Goal: Task Accomplishment & Management: Use online tool/utility

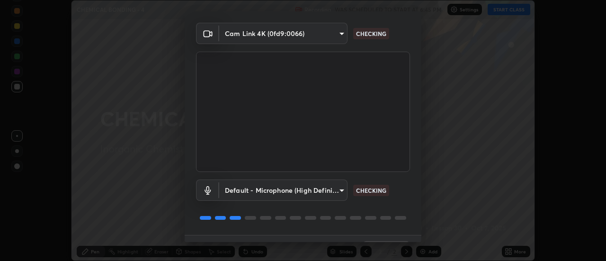
scroll to position [50, 0]
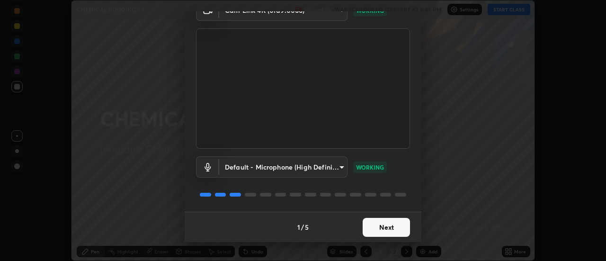
click at [387, 231] on button "Next" at bounding box center [386, 227] width 47 height 19
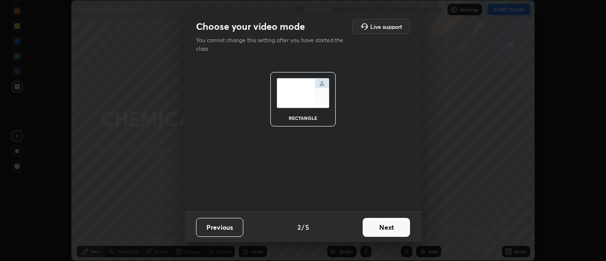
click at [389, 226] on button "Next" at bounding box center [386, 227] width 47 height 19
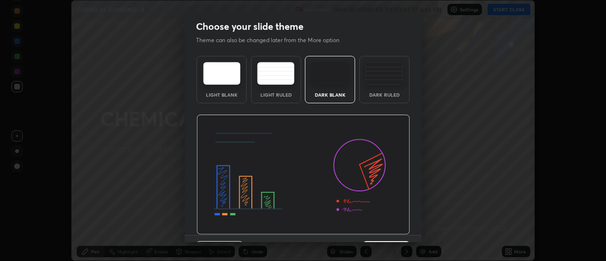
scroll to position [23, 0]
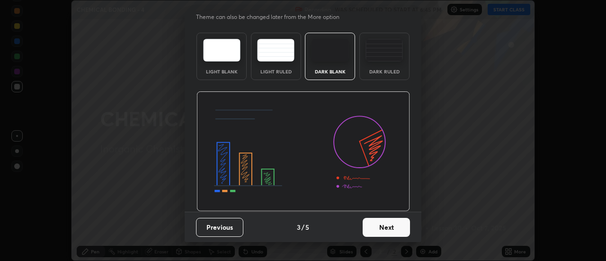
click at [378, 230] on button "Next" at bounding box center [386, 227] width 47 height 19
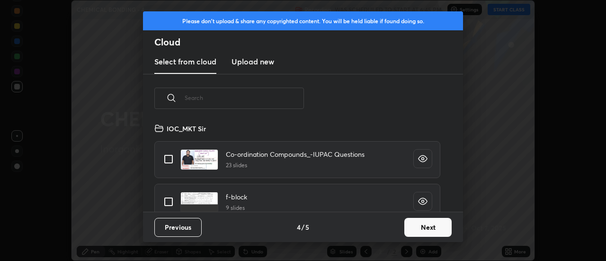
click at [413, 228] on button "Next" at bounding box center [427, 227] width 47 height 19
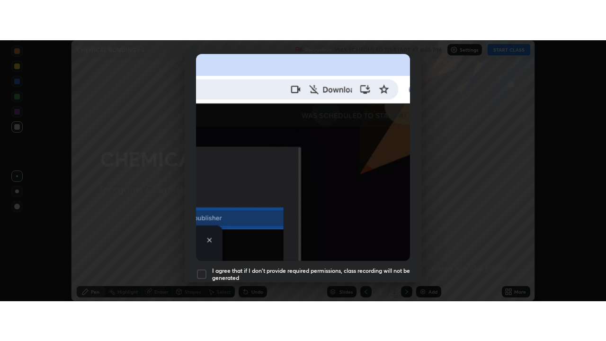
scroll to position [243, 0]
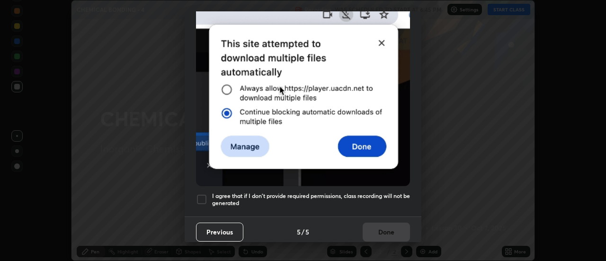
click at [200, 198] on div at bounding box center [201, 199] width 11 height 11
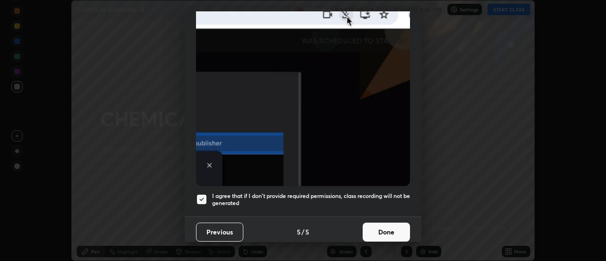
click at [380, 230] on button "Done" at bounding box center [386, 232] width 47 height 19
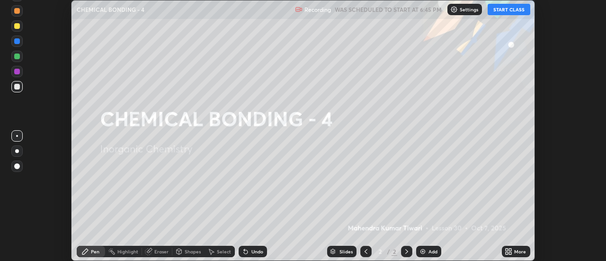
click at [517, 8] on button "START CLASS" at bounding box center [509, 9] width 43 height 11
click at [511, 253] on icon at bounding box center [511, 253] width 2 height 2
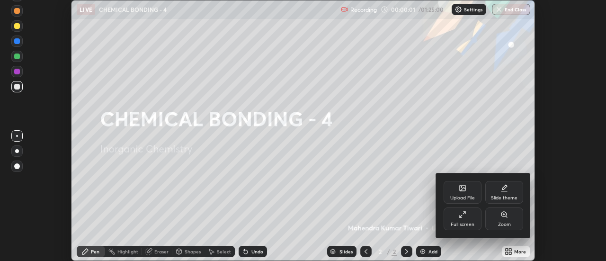
click at [469, 219] on div "Full screen" at bounding box center [463, 218] width 38 height 23
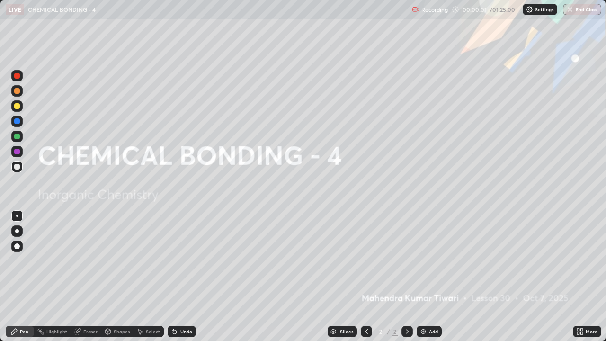
scroll to position [341, 606]
click at [433, 260] on div "Add" at bounding box center [433, 331] width 9 height 5
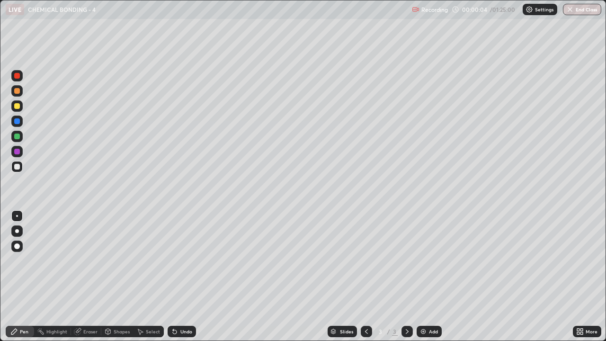
click at [16, 248] on div at bounding box center [17, 246] width 6 height 6
click at [17, 104] on div at bounding box center [17, 106] width 6 height 6
click at [144, 260] on div "Select" at bounding box center [149, 331] width 30 height 11
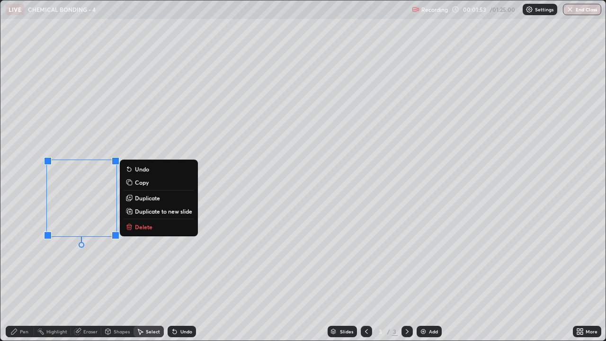
click at [140, 224] on p "Delete" at bounding box center [144, 227] width 18 height 8
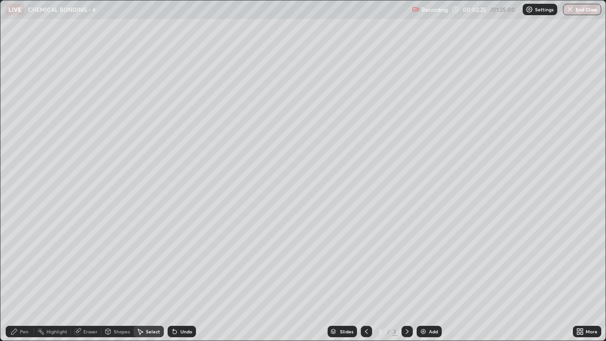
click at [25, 260] on div "Pen" at bounding box center [20, 331] width 28 height 11
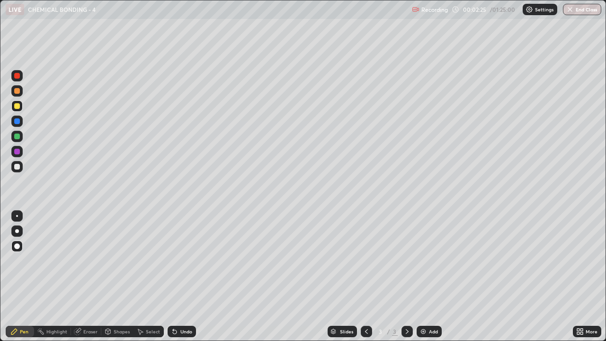
click at [14, 166] on div at bounding box center [17, 167] width 6 height 6
click at [143, 260] on icon at bounding box center [140, 332] width 8 height 8
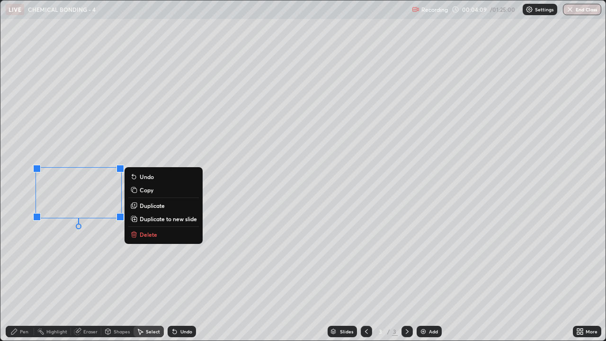
click at [140, 233] on p "Delete" at bounding box center [149, 235] width 18 height 8
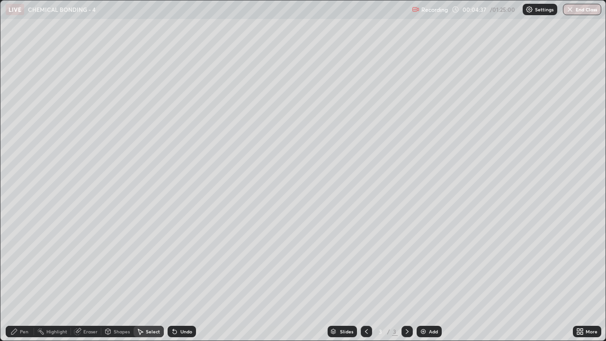
click at [19, 260] on div "Pen" at bounding box center [20, 331] width 28 height 11
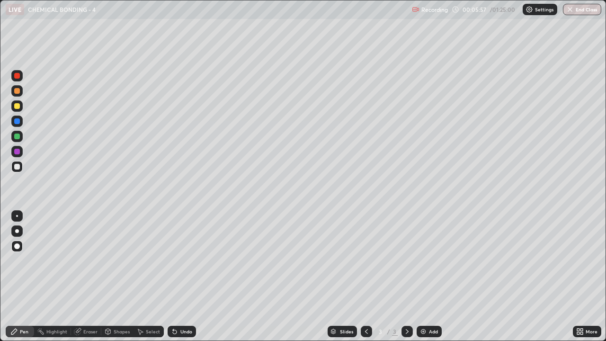
click at [138, 260] on icon at bounding box center [140, 332] width 5 height 6
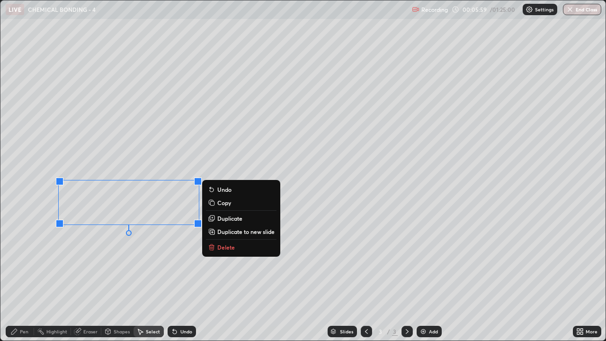
click at [216, 247] on button "Delete" at bounding box center [241, 246] width 71 height 11
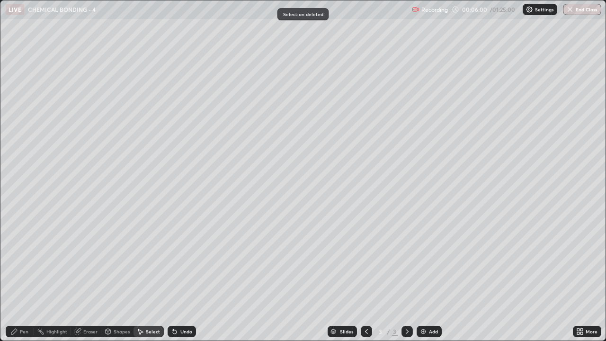
click at [13, 260] on icon at bounding box center [14, 332] width 6 height 6
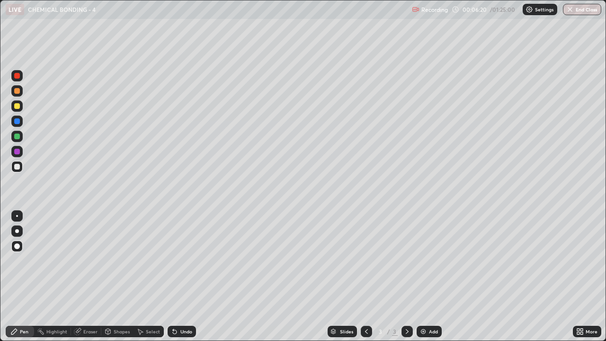
click at [183, 260] on div "Undo" at bounding box center [186, 331] width 12 height 5
click at [186, 260] on div "Undo" at bounding box center [186, 331] width 12 height 5
click at [16, 106] on div at bounding box center [17, 106] width 6 height 6
click at [13, 166] on div at bounding box center [16, 166] width 11 height 11
click at [432, 260] on div "Add" at bounding box center [433, 331] width 9 height 5
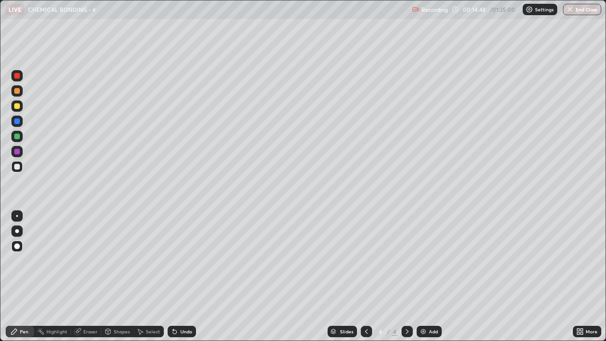
click at [366, 260] on icon at bounding box center [366, 331] width 3 height 5
click at [15, 108] on div at bounding box center [17, 106] width 6 height 6
click at [428, 260] on div "Add" at bounding box center [429, 331] width 25 height 11
click at [366, 260] on icon at bounding box center [367, 332] width 8 height 8
click at [364, 260] on icon at bounding box center [367, 332] width 8 height 8
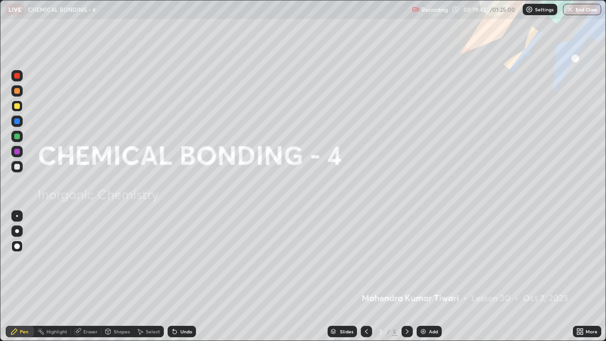
click at [406, 260] on icon at bounding box center [407, 332] width 8 height 8
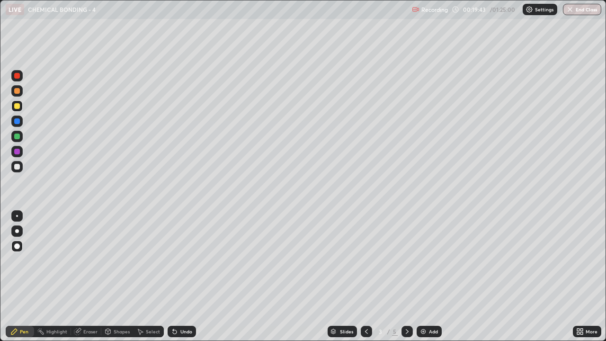
click at [407, 260] on icon at bounding box center [407, 332] width 8 height 8
click at [406, 260] on div at bounding box center [407, 331] width 11 height 11
click at [406, 260] on icon at bounding box center [407, 332] width 8 height 8
click at [365, 260] on icon at bounding box center [367, 332] width 8 height 8
click at [361, 260] on div at bounding box center [366, 331] width 11 height 11
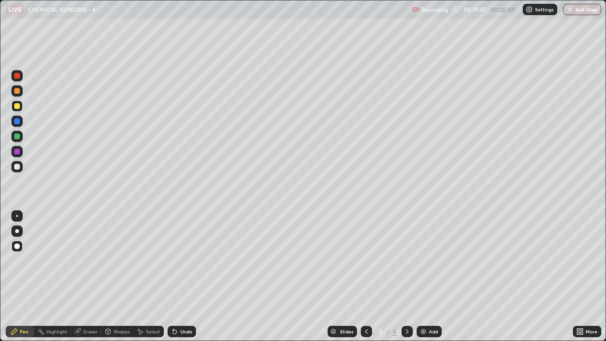
click at [407, 260] on icon at bounding box center [407, 331] width 3 height 5
click at [17, 106] on div at bounding box center [17, 106] width 6 height 6
click at [116, 260] on div "Shapes" at bounding box center [122, 331] width 16 height 5
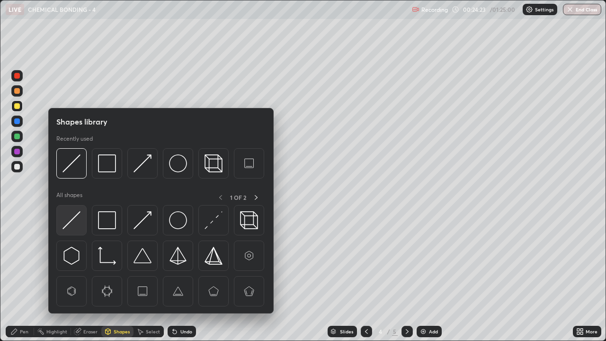
click at [74, 223] on img at bounding box center [72, 220] width 18 height 18
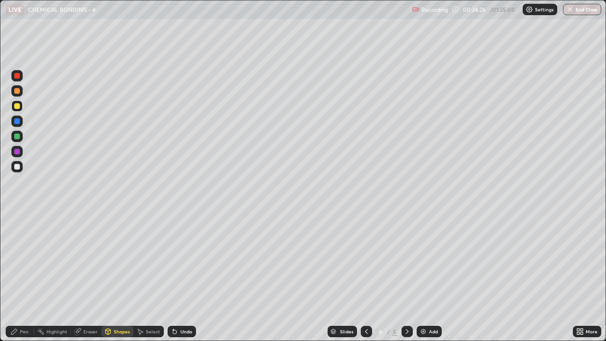
click at [17, 260] on icon at bounding box center [14, 332] width 6 height 6
click at [16, 165] on div at bounding box center [17, 167] width 6 height 6
click at [85, 260] on div "Eraser" at bounding box center [86, 331] width 30 height 11
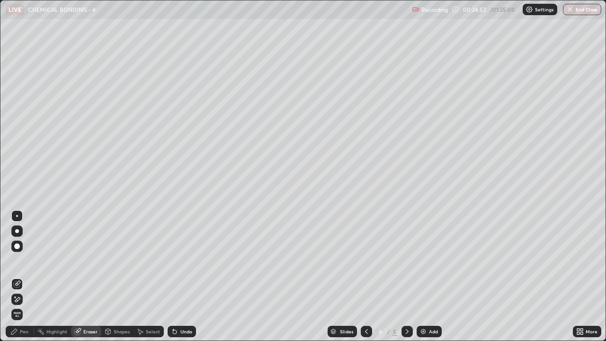
click at [122, 260] on div "Shapes" at bounding box center [122, 331] width 16 height 5
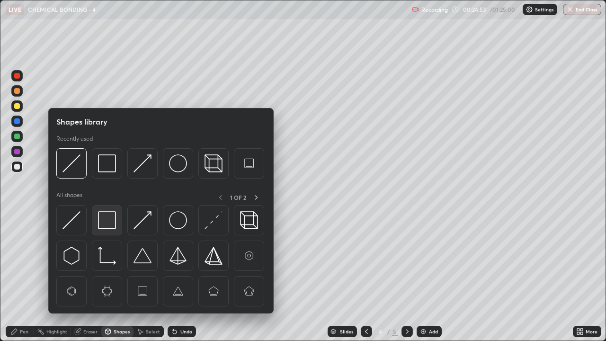
click at [105, 223] on img at bounding box center [107, 220] width 18 height 18
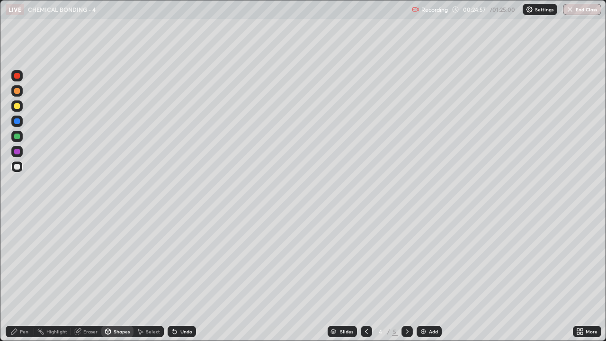
click at [15, 260] on div "Pen" at bounding box center [20, 331] width 28 height 11
click at [16, 134] on div at bounding box center [17, 137] width 6 height 6
click at [182, 260] on div "Undo" at bounding box center [186, 331] width 12 height 5
click at [121, 260] on div "Shapes" at bounding box center [122, 331] width 16 height 5
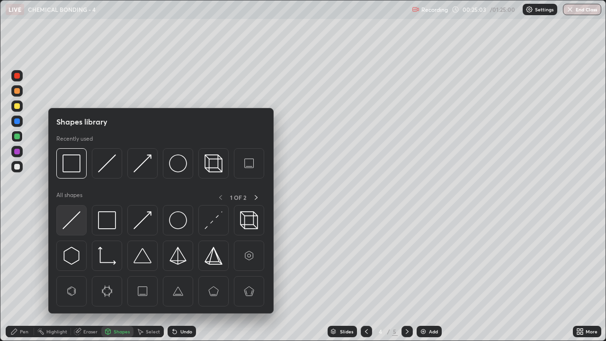
click at [83, 216] on div at bounding box center [71, 220] width 30 height 30
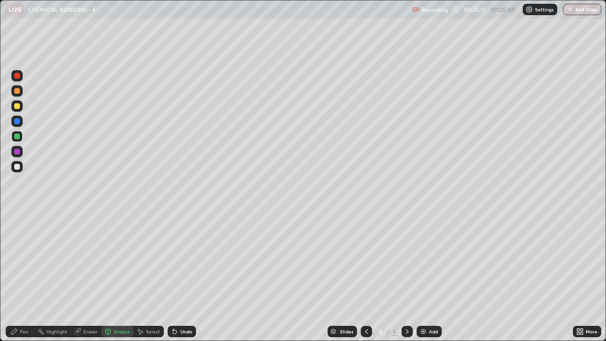
click at [23, 260] on div "Pen" at bounding box center [24, 331] width 9 height 5
click at [92, 260] on div "Eraser" at bounding box center [90, 331] width 14 height 5
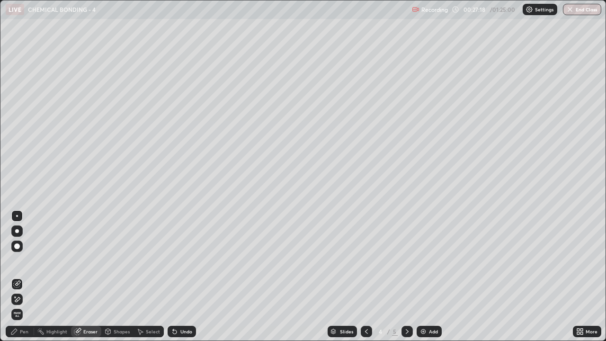
click at [24, 260] on div "Pen" at bounding box center [24, 331] width 9 height 5
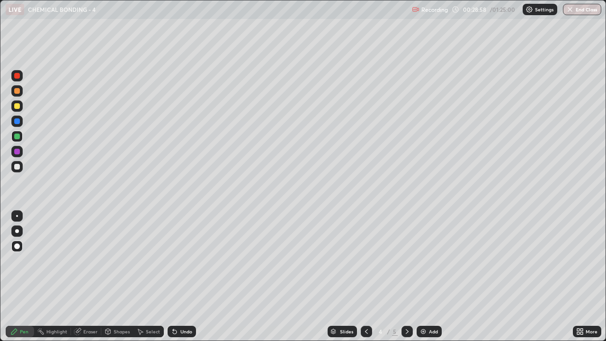
click at [428, 260] on div "Add" at bounding box center [429, 331] width 25 height 11
click at [151, 260] on div "Select" at bounding box center [149, 331] width 30 height 11
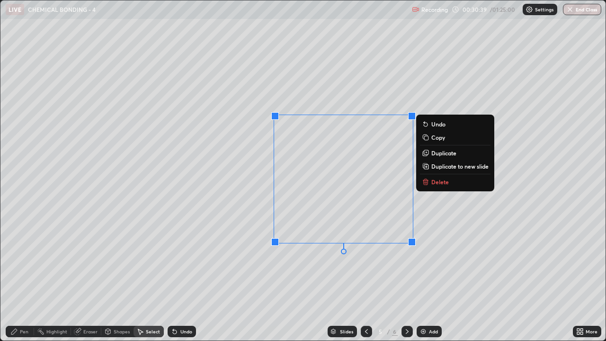
click at [437, 178] on button "Delete" at bounding box center [455, 181] width 71 height 11
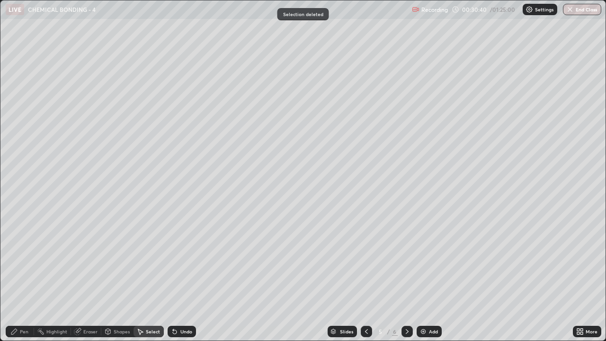
click at [26, 260] on div "Pen" at bounding box center [24, 331] width 9 height 5
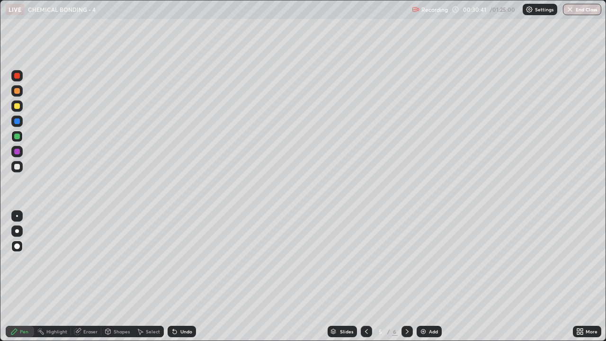
click at [17, 106] on div at bounding box center [17, 106] width 6 height 6
click at [17, 169] on div at bounding box center [17, 167] width 6 height 6
click at [144, 260] on div "Select" at bounding box center [149, 331] width 30 height 11
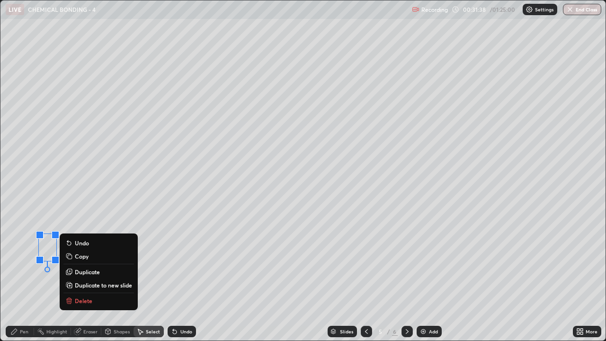
click at [20, 260] on div "Pen" at bounding box center [24, 331] width 9 height 5
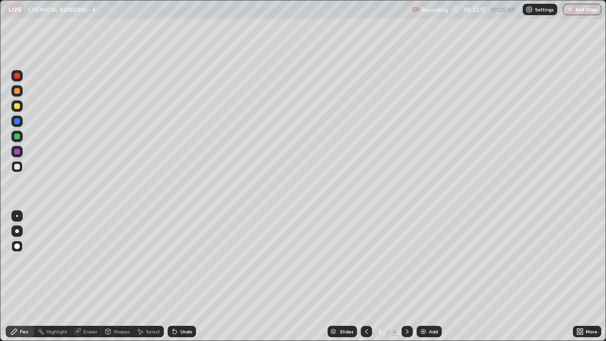
click at [113, 260] on div "Shapes" at bounding box center [117, 331] width 32 height 11
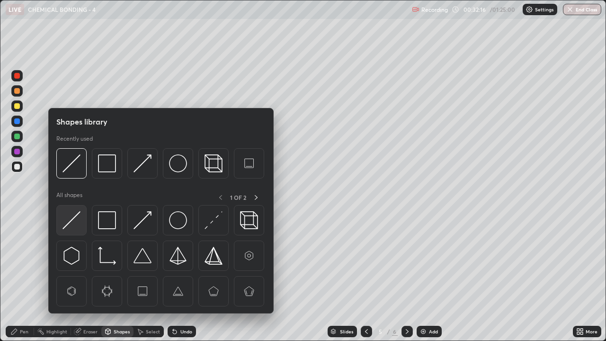
click at [77, 219] on img at bounding box center [72, 220] width 18 height 18
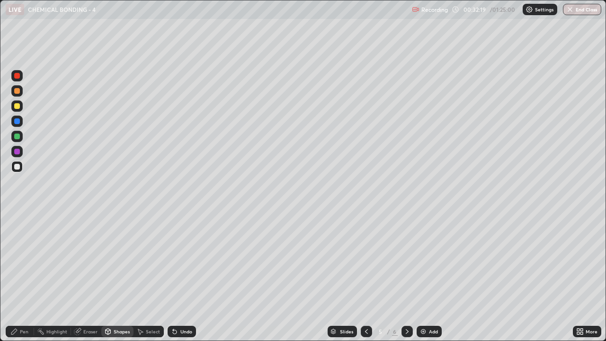
click at [20, 260] on div "Pen" at bounding box center [24, 331] width 9 height 5
click at [17, 137] on div at bounding box center [17, 137] width 6 height 6
click at [18, 106] on div at bounding box center [17, 106] width 6 height 6
click at [180, 260] on div "Undo" at bounding box center [186, 331] width 12 height 5
click at [119, 260] on div "Shapes" at bounding box center [117, 331] width 32 height 11
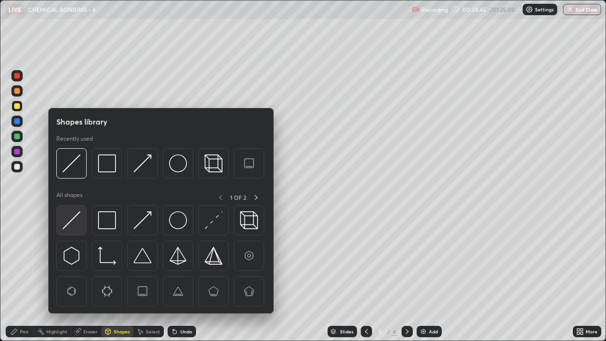
click at [78, 219] on img at bounding box center [72, 220] width 18 height 18
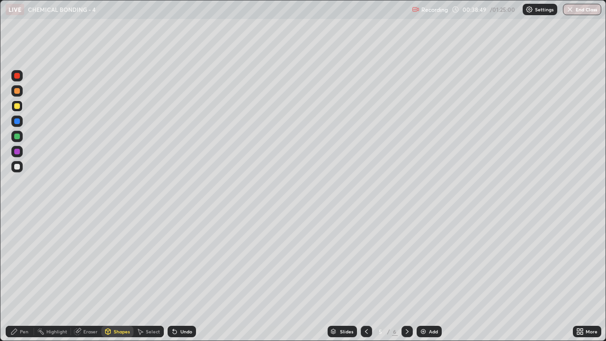
click at [21, 260] on div "Pen" at bounding box center [24, 331] width 9 height 5
click at [13, 153] on div at bounding box center [16, 151] width 11 height 11
click at [406, 260] on icon at bounding box center [407, 332] width 8 height 8
click at [152, 260] on div "Select" at bounding box center [149, 331] width 30 height 11
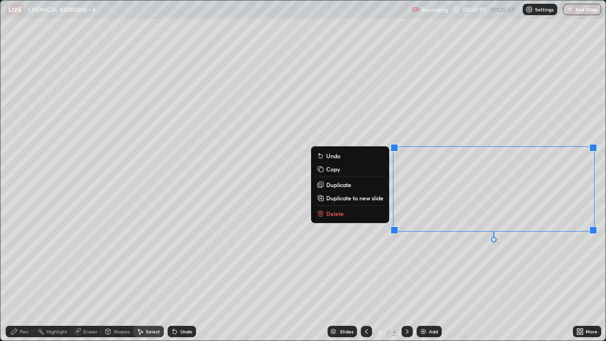
click at [372, 219] on button "Delete" at bounding box center [350, 213] width 71 height 11
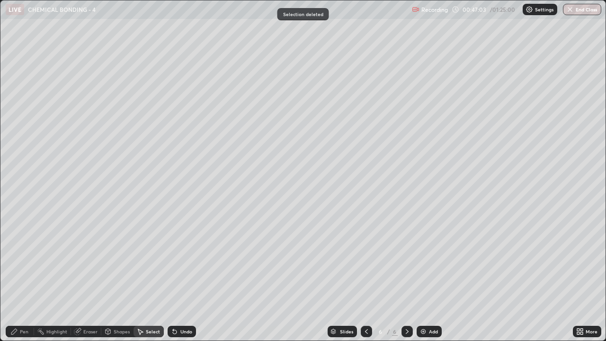
click at [17, 260] on icon at bounding box center [14, 332] width 8 height 8
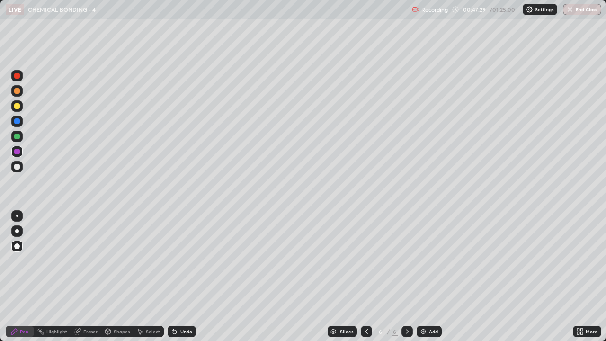
click at [19, 105] on div at bounding box center [17, 106] width 6 height 6
click at [17, 165] on div at bounding box center [17, 167] width 6 height 6
click at [182, 260] on div "Undo" at bounding box center [186, 331] width 12 height 5
click at [146, 260] on div "Select" at bounding box center [153, 331] width 14 height 5
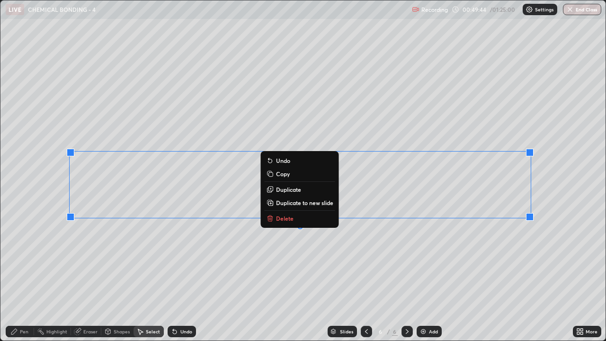
click at [285, 173] on p "Copy" at bounding box center [283, 174] width 14 height 8
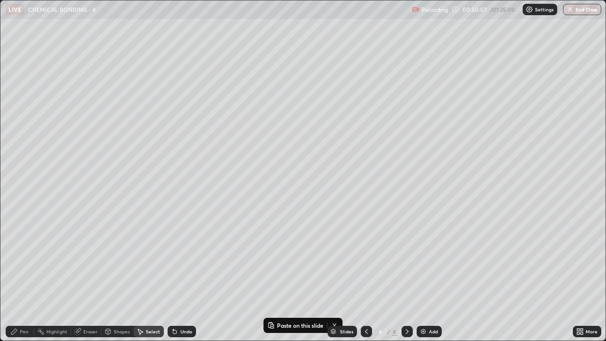
click at [35, 222] on div "0 ° Undo Copy Paste here Duplicate Duplicate to new slide Delete" at bounding box center [302, 170] width 605 height 340
click at [18, 260] on div "Pen" at bounding box center [20, 331] width 28 height 11
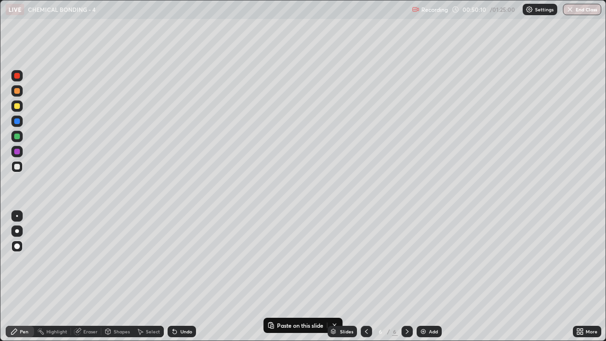
click at [149, 260] on div "Select" at bounding box center [153, 331] width 14 height 5
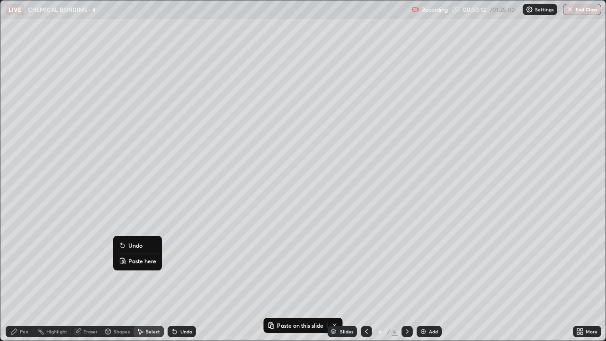
click at [127, 260] on button "Paste here" at bounding box center [137, 260] width 41 height 11
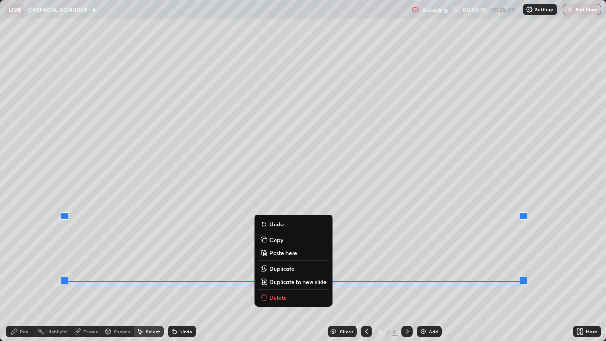
click at [38, 260] on div "0 ° Undo Copy Paste here Duplicate Duplicate to new slide Delete" at bounding box center [302, 170] width 605 height 340
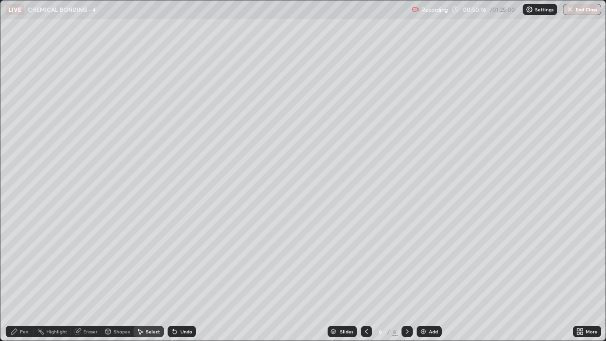
click at [90, 260] on div "Eraser" at bounding box center [90, 331] width 14 height 5
click at [21, 260] on div "Pen" at bounding box center [24, 331] width 9 height 5
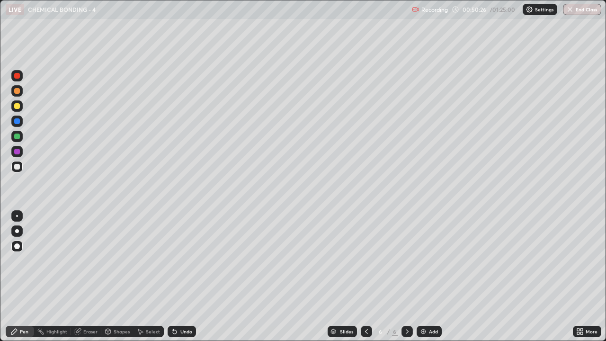
click at [152, 260] on div "Select" at bounding box center [149, 331] width 30 height 11
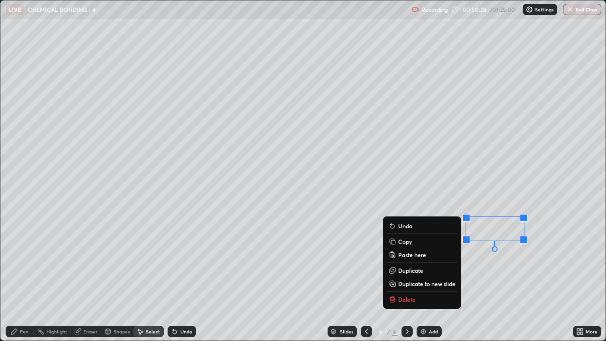
click at [434, 260] on button "Delete" at bounding box center [422, 299] width 71 height 11
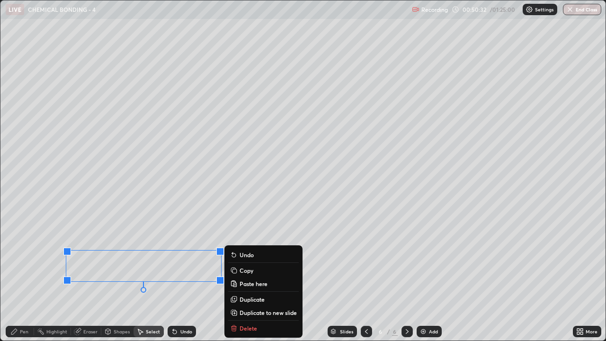
click at [233, 260] on div "Slides 6 / 6 Add" at bounding box center [384, 331] width 377 height 19
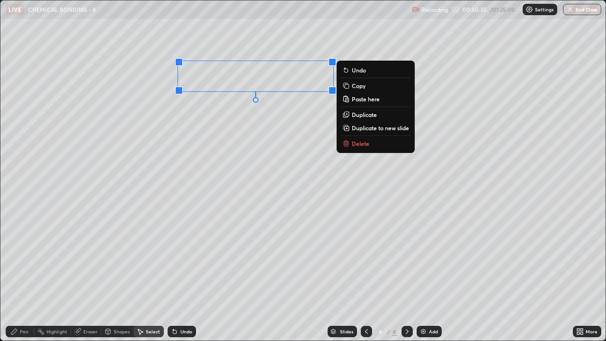
click at [362, 141] on p "Delete" at bounding box center [361, 144] width 18 height 8
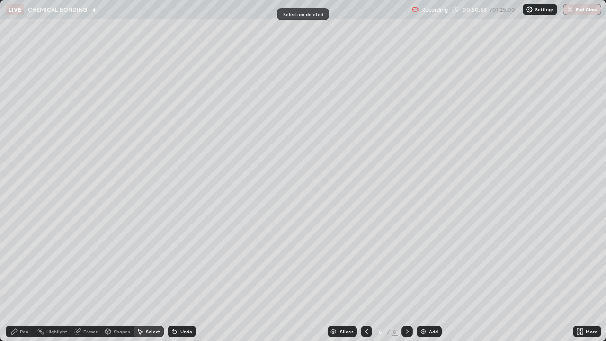
click at [19, 260] on div "Pen" at bounding box center [20, 331] width 28 height 11
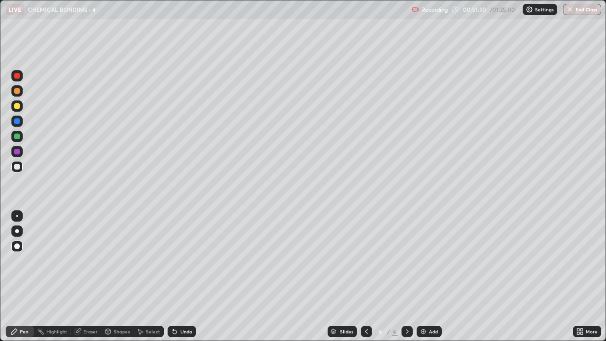
click at [16, 152] on div at bounding box center [17, 152] width 6 height 6
click at [430, 260] on div "Add" at bounding box center [429, 331] width 25 height 11
click at [15, 103] on div at bounding box center [16, 105] width 11 height 11
click at [17, 165] on div at bounding box center [17, 167] width 6 height 6
click at [112, 260] on div "Shapes" at bounding box center [117, 331] width 32 height 11
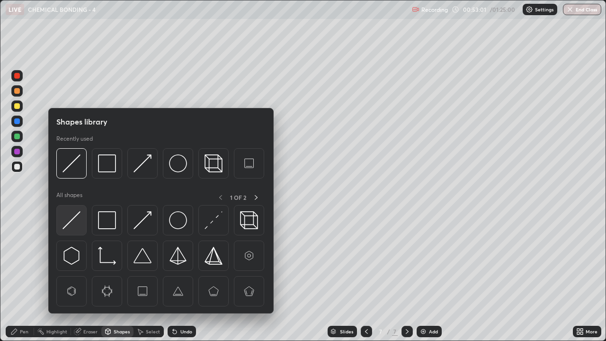
click at [76, 219] on img at bounding box center [72, 220] width 18 height 18
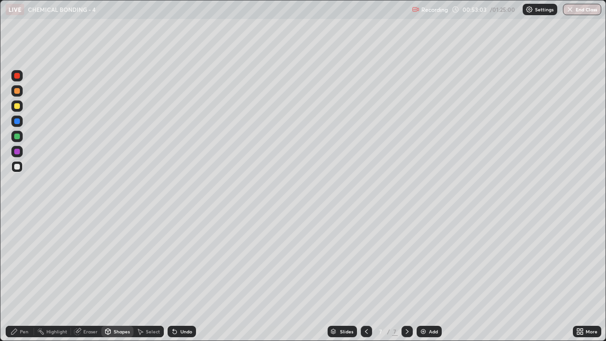
click at [15, 260] on div "Pen" at bounding box center [20, 331] width 28 height 11
click at [112, 260] on div "Shapes" at bounding box center [117, 331] width 32 height 11
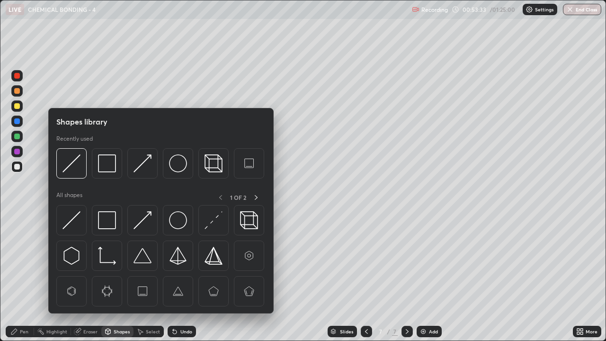
click at [90, 260] on div "Eraser" at bounding box center [90, 331] width 14 height 5
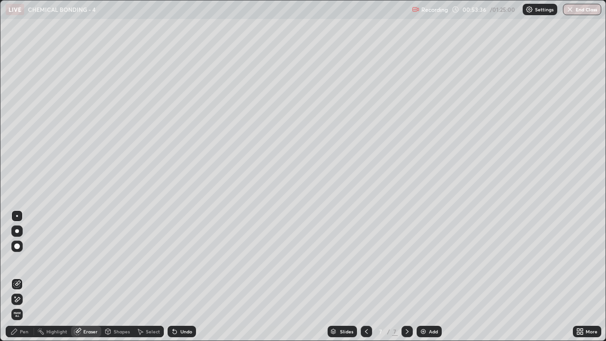
click at [129, 260] on div "Shapes" at bounding box center [117, 331] width 32 height 11
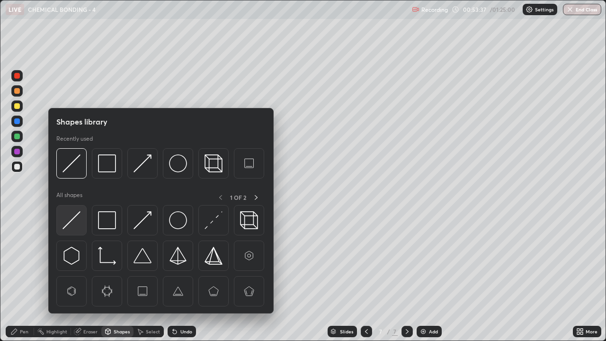
click at [72, 229] on div at bounding box center [71, 220] width 30 height 30
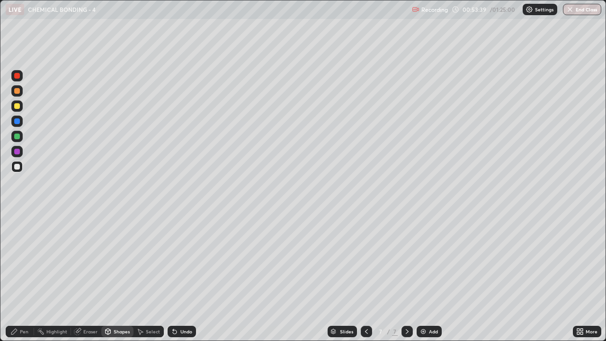
click at [18, 260] on icon at bounding box center [14, 332] width 8 height 8
click at [16, 149] on div at bounding box center [17, 152] width 6 height 6
click at [16, 134] on div at bounding box center [17, 137] width 6 height 6
click at [157, 260] on div "Select" at bounding box center [153, 331] width 14 height 5
click at [156, 260] on div "Select" at bounding box center [149, 331] width 30 height 11
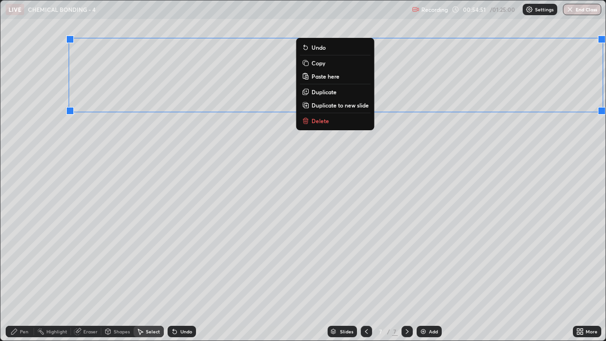
click at [373, 167] on div "0 ° Undo Copy Paste here Duplicate Duplicate to new slide Delete" at bounding box center [302, 170] width 605 height 340
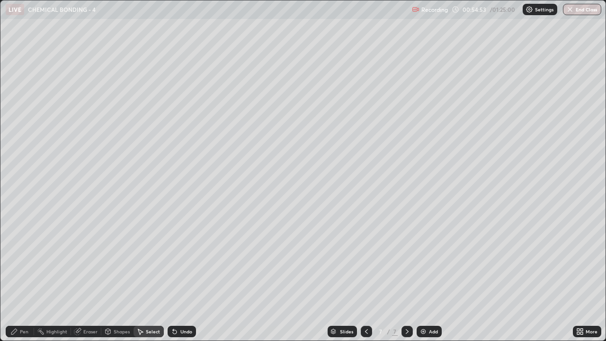
click at [15, 260] on icon at bounding box center [14, 332] width 6 height 6
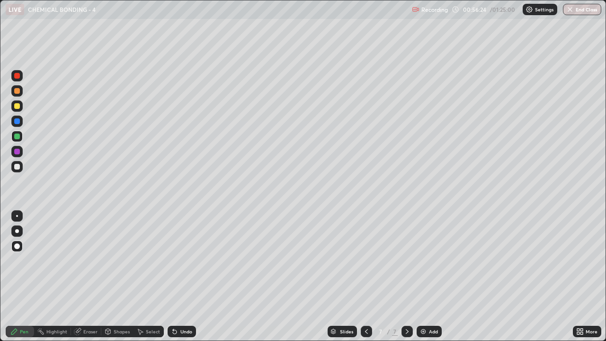
click at [94, 260] on div "Eraser" at bounding box center [86, 331] width 30 height 11
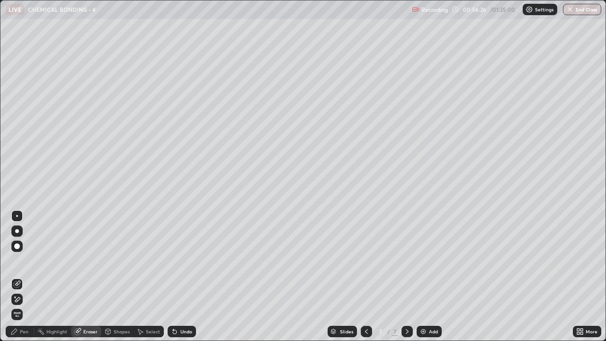
click at [24, 260] on div "Pen" at bounding box center [24, 331] width 9 height 5
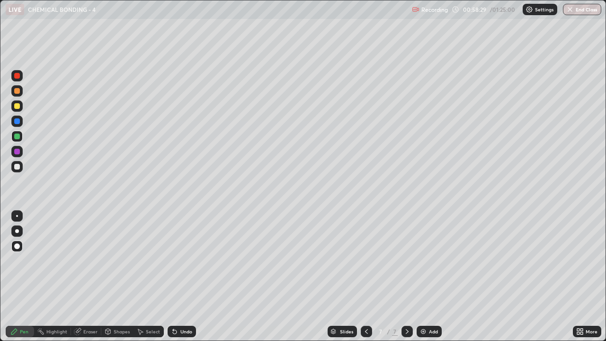
click at [153, 260] on div "Select" at bounding box center [149, 331] width 30 height 11
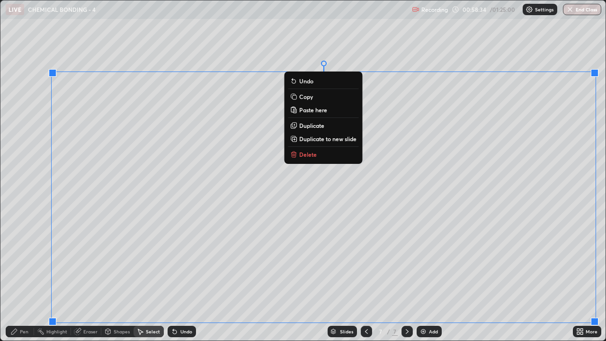
click at [483, 164] on div "0 ° Undo Copy Paste here Duplicate Duplicate to new slide Delete" at bounding box center [302, 170] width 605 height 340
click at [429, 38] on div "0 ° Undo Copy Paste here Duplicate Duplicate to new slide Delete" at bounding box center [302, 170] width 605 height 340
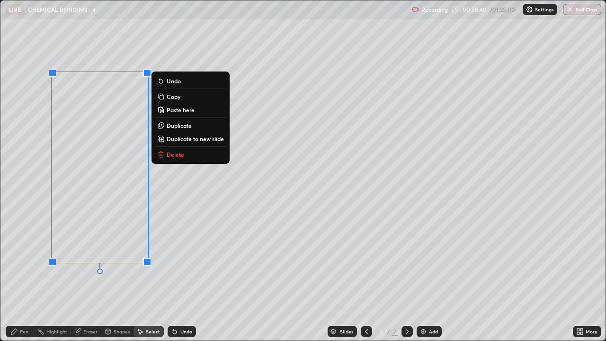
click at [156, 260] on div "0 ° Undo Copy Paste here Duplicate Duplicate to new slide Delete" at bounding box center [302, 170] width 605 height 340
click at [150, 260] on div "0 ° Undo Copy Paste here Duplicate Duplicate to new slide Delete" at bounding box center [302, 170] width 605 height 340
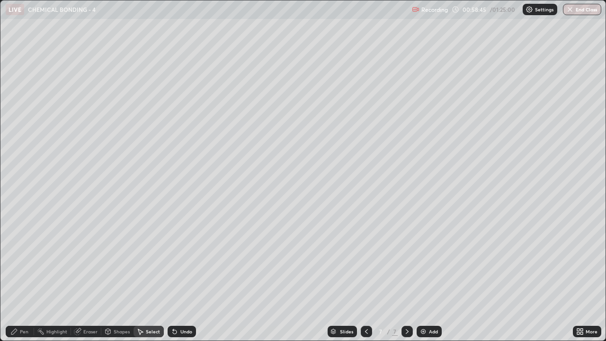
click at [91, 260] on div "Eraser" at bounding box center [90, 331] width 14 height 5
click at [23, 260] on div "Pen" at bounding box center [24, 331] width 9 height 5
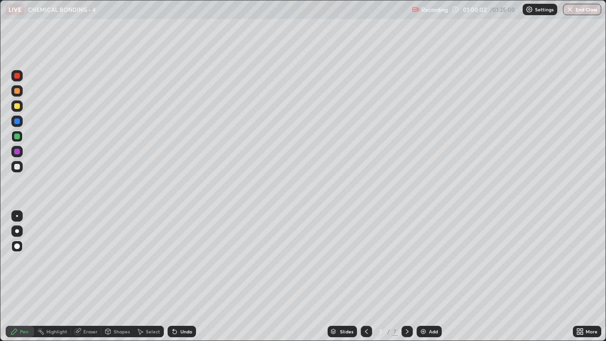
click at [427, 260] on div "Add" at bounding box center [429, 331] width 25 height 11
click at [15, 166] on div at bounding box center [17, 167] width 6 height 6
click at [16, 106] on div at bounding box center [17, 106] width 6 height 6
click at [17, 170] on div at bounding box center [16, 166] width 11 height 11
click at [113, 260] on div "Shapes" at bounding box center [117, 331] width 32 height 11
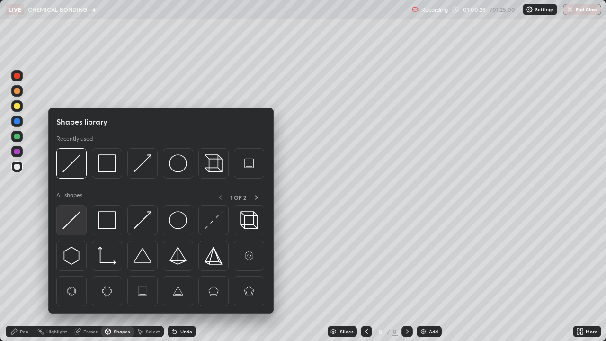
click at [72, 222] on img at bounding box center [72, 220] width 18 height 18
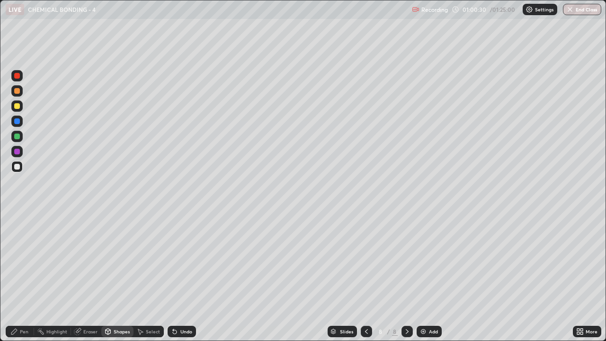
click at [19, 260] on div "Pen" at bounding box center [20, 331] width 28 height 11
click at [17, 134] on div at bounding box center [17, 137] width 6 height 6
click at [12, 104] on div at bounding box center [16, 105] width 11 height 11
click at [367, 260] on icon at bounding box center [367, 332] width 8 height 8
click at [365, 260] on div at bounding box center [366, 331] width 11 height 11
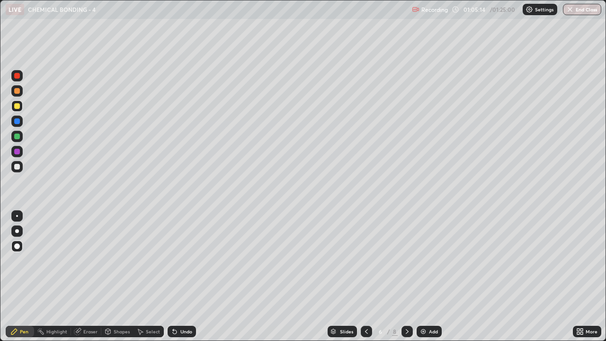
click at [366, 260] on icon at bounding box center [367, 332] width 8 height 8
click at [403, 260] on div at bounding box center [407, 331] width 11 height 11
click at [404, 260] on icon at bounding box center [407, 332] width 8 height 8
click at [405, 260] on icon at bounding box center [407, 332] width 8 height 8
click at [439, 260] on div "Add" at bounding box center [429, 331] width 25 height 11
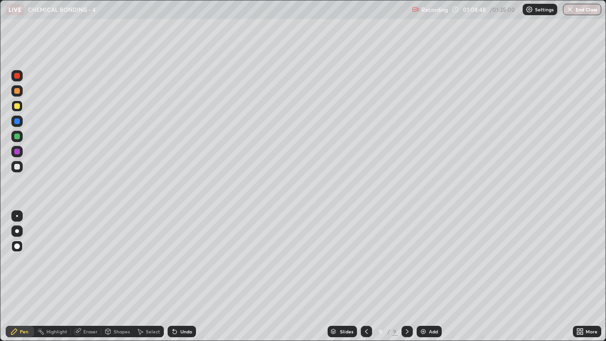
click at [150, 260] on div "Select" at bounding box center [149, 331] width 30 height 11
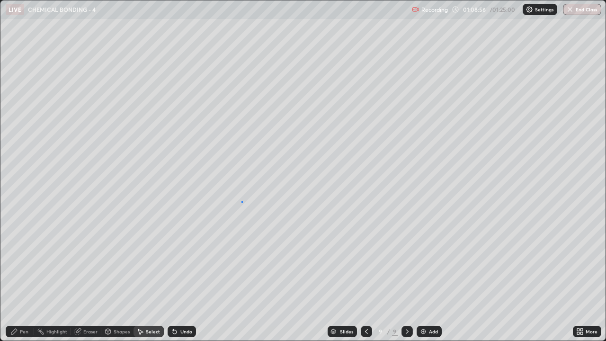
click at [242, 202] on div "0 ° Undo Copy Paste here Duplicate Duplicate to new slide Delete" at bounding box center [302, 170] width 605 height 340
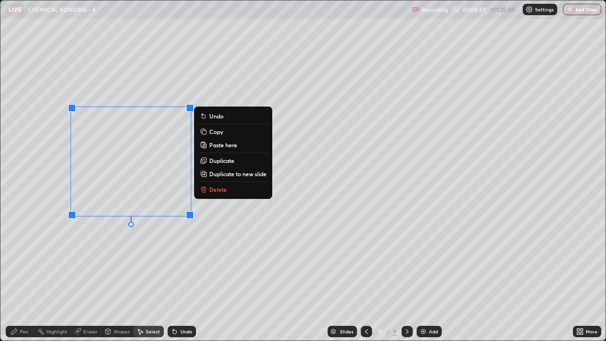
click at [225, 191] on p "Delete" at bounding box center [218, 190] width 18 height 8
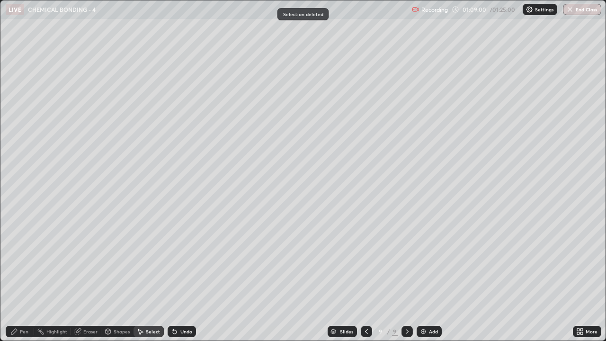
click at [27, 260] on div "Pen" at bounding box center [24, 331] width 9 height 5
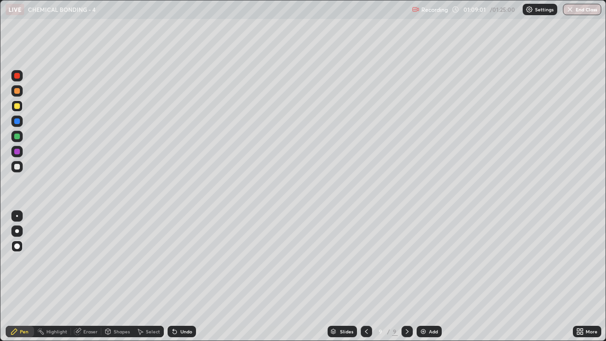
click at [16, 105] on div at bounding box center [17, 106] width 6 height 6
click at [18, 135] on div at bounding box center [17, 137] width 6 height 6
click at [15, 132] on div at bounding box center [16, 136] width 11 height 11
click at [434, 260] on div "Add" at bounding box center [433, 331] width 9 height 5
click at [15, 107] on div at bounding box center [17, 106] width 6 height 6
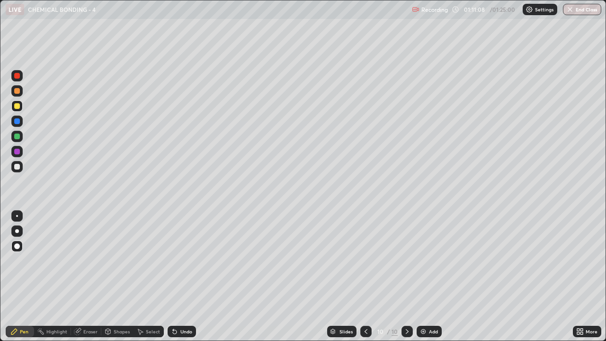
click at [20, 170] on div at bounding box center [16, 166] width 11 height 11
click at [16, 133] on div at bounding box center [16, 136] width 11 height 11
click at [426, 260] on div "Add" at bounding box center [429, 331] width 25 height 11
click at [183, 260] on div "Undo" at bounding box center [186, 331] width 12 height 5
click at [369, 260] on icon at bounding box center [367, 332] width 8 height 8
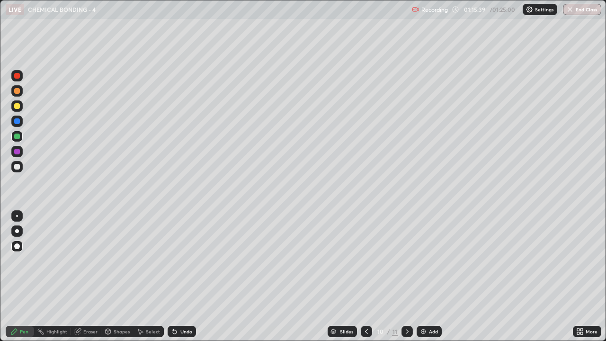
click at [568, 13] on img "button" at bounding box center [570, 10] width 8 height 8
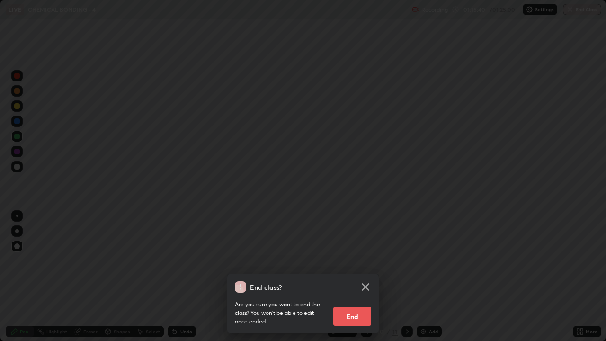
click at [357, 260] on button "End" at bounding box center [352, 316] width 38 height 19
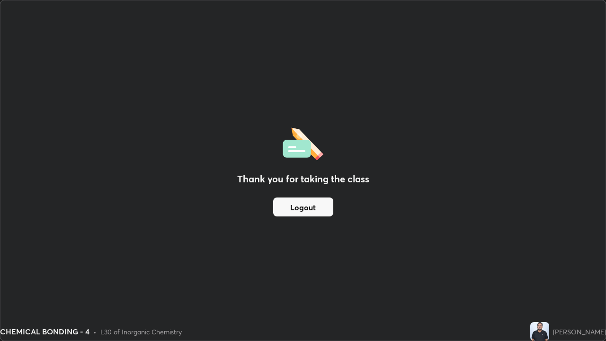
click at [321, 205] on button "Logout" at bounding box center [303, 206] width 60 height 19
